Goal: Task Accomplishment & Management: Manage account settings

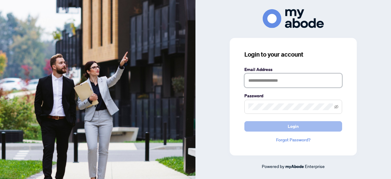
type input "**********"
click at [299, 124] on button "Login" at bounding box center [293, 126] width 98 height 10
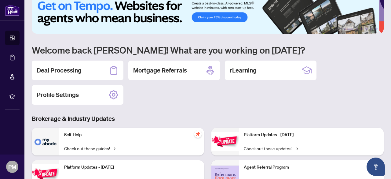
scroll to position [9, 0]
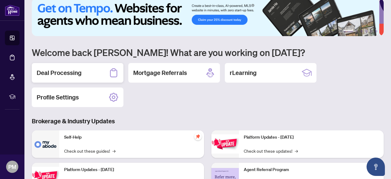
click at [65, 74] on h2 "Deal Processing" at bounding box center [59, 72] width 45 height 9
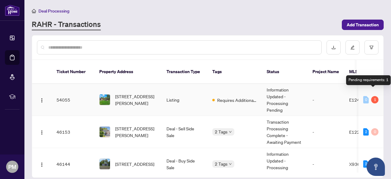
click at [374, 96] on div "1" at bounding box center [374, 99] width 7 height 7
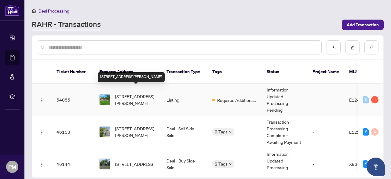
click at [139, 93] on span "[STREET_ADDRESS][PERSON_NAME]" at bounding box center [136, 99] width 42 height 13
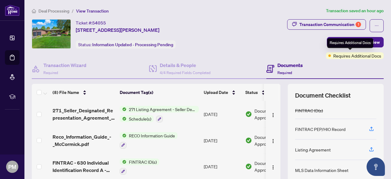
click at [336, 56] on span "Requires Additional Docs" at bounding box center [357, 55] width 48 height 7
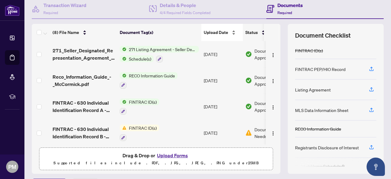
scroll to position [76, 0]
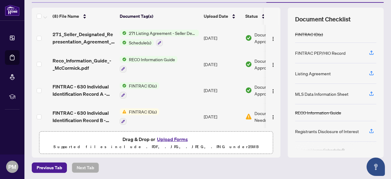
click at [146, 109] on span "FINTRAC ID(s)" at bounding box center [142, 111] width 33 height 7
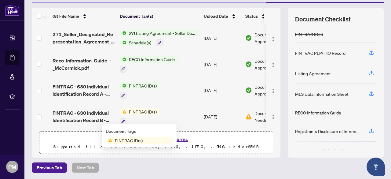
click at [142, 142] on span "FINTRAC ID(s)" at bounding box center [128, 140] width 33 height 7
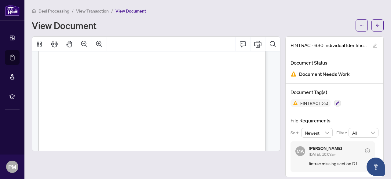
scroll to position [946, 0]
click at [63, 80] on span "" at bounding box center [63, 81] width 1 height 4
click at [254, 45] on icon "Print" at bounding box center [257, 43] width 7 height 7
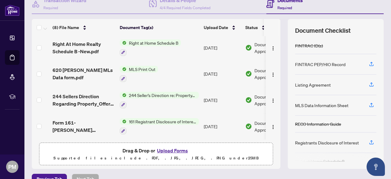
scroll to position [76, 0]
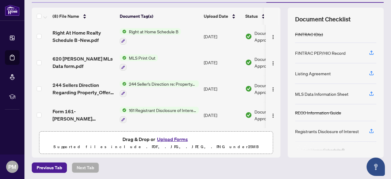
click at [171, 138] on button "Upload Forms" at bounding box center [172, 139] width 34 height 8
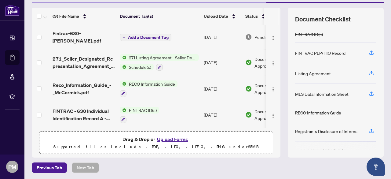
scroll to position [45, 0]
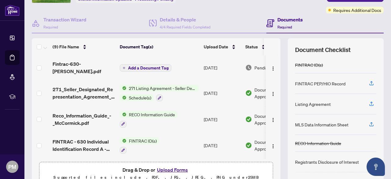
click at [141, 66] on span "Add a Document Tag" at bounding box center [148, 68] width 41 height 4
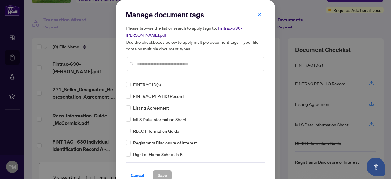
click at [142, 84] on span "FINTRAC ID(s)" at bounding box center [147, 84] width 28 height 7
click at [158, 171] on span "Save" at bounding box center [161, 175] width 9 height 10
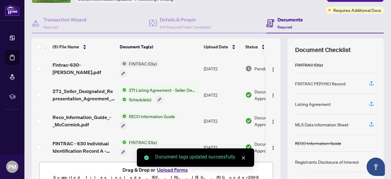
scroll to position [0, 0]
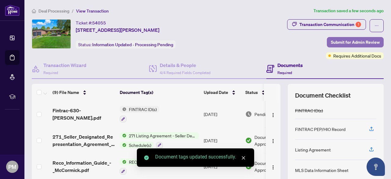
click at [343, 42] on span "Submit for Admin Review" at bounding box center [355, 42] width 49 height 10
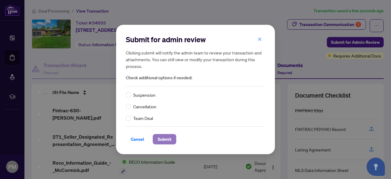
click at [166, 137] on span "Submit" at bounding box center [164, 139] width 14 height 10
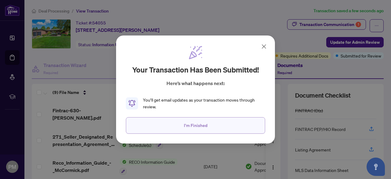
click at [197, 127] on span "I'm Finished" at bounding box center [195, 125] width 23 height 10
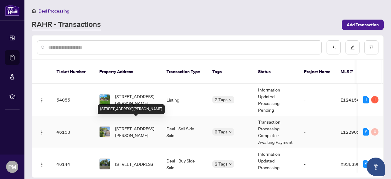
click at [129, 125] on span "[STREET_ADDRESS][PERSON_NAME]" at bounding box center [136, 131] width 42 height 13
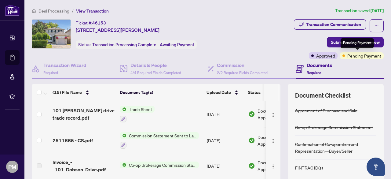
click at [351, 56] on span "Pending Payment" at bounding box center [364, 55] width 34 height 7
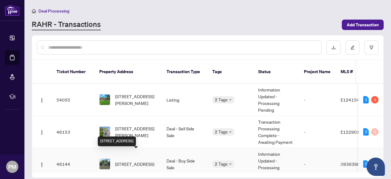
click at [144, 160] on span "[STREET_ADDRESS]" at bounding box center [134, 163] width 39 height 7
